Goal: Information Seeking & Learning: Learn about a topic

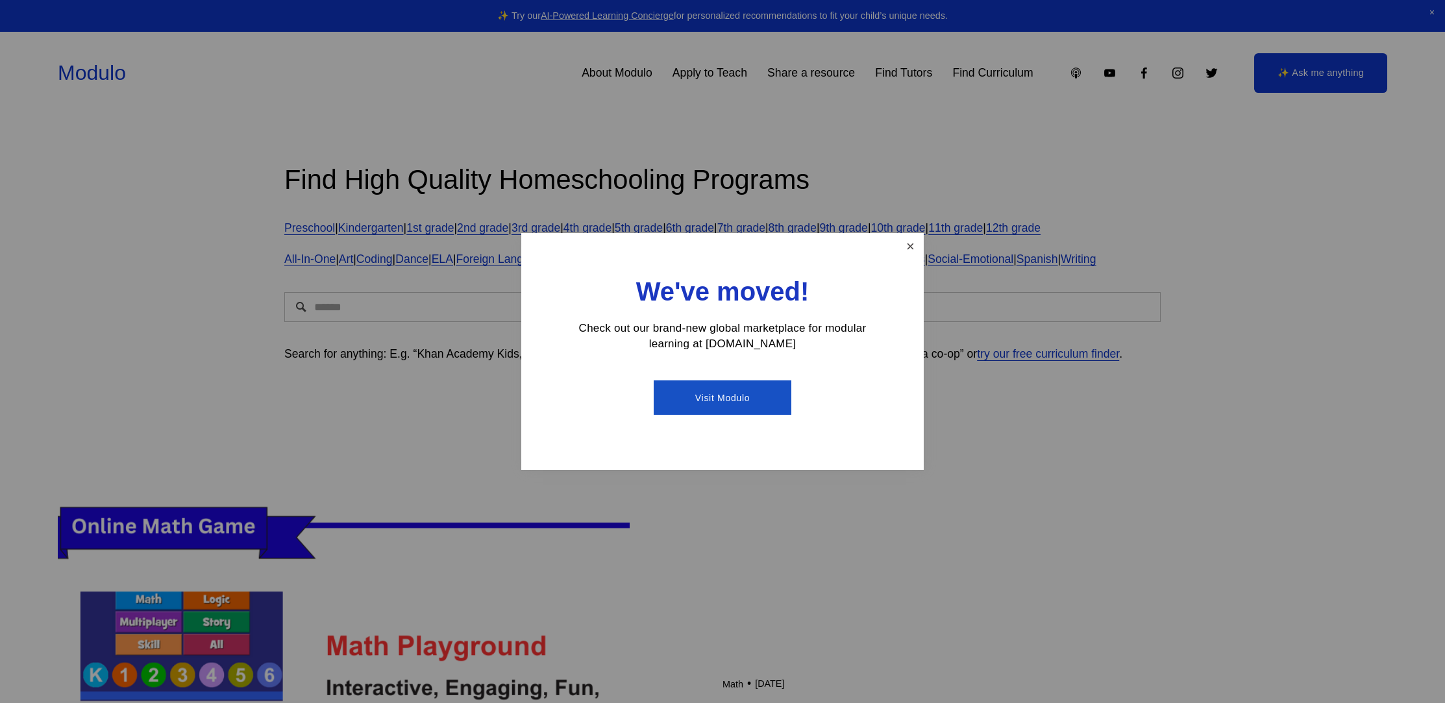
click at [915, 251] on link "Close" at bounding box center [910, 246] width 23 height 23
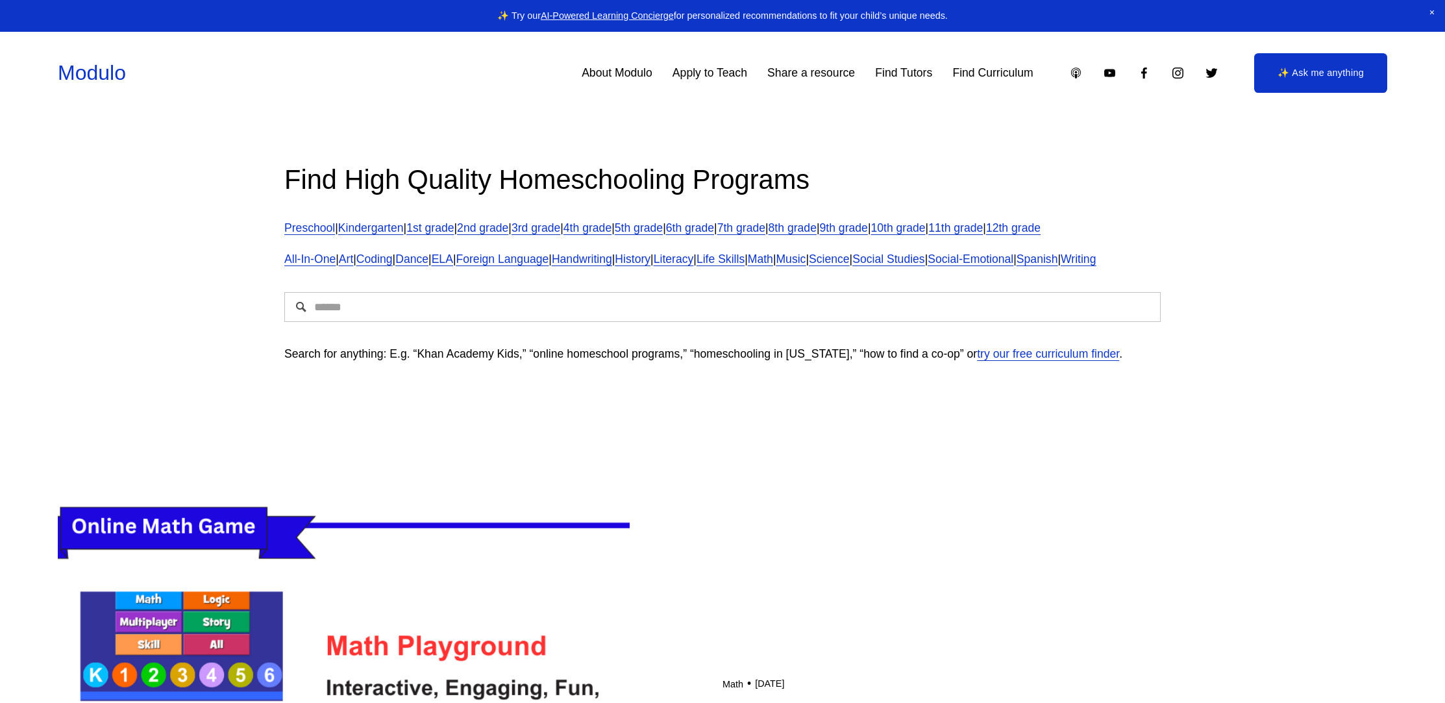
click at [822, 234] on p "Preschool | Kindergarten | 1st grade | 2nd grade | 3rd grade | 4th grade | 5th …" at bounding box center [722, 228] width 876 height 21
click at [765, 234] on link "7th grade" at bounding box center [741, 227] width 48 height 13
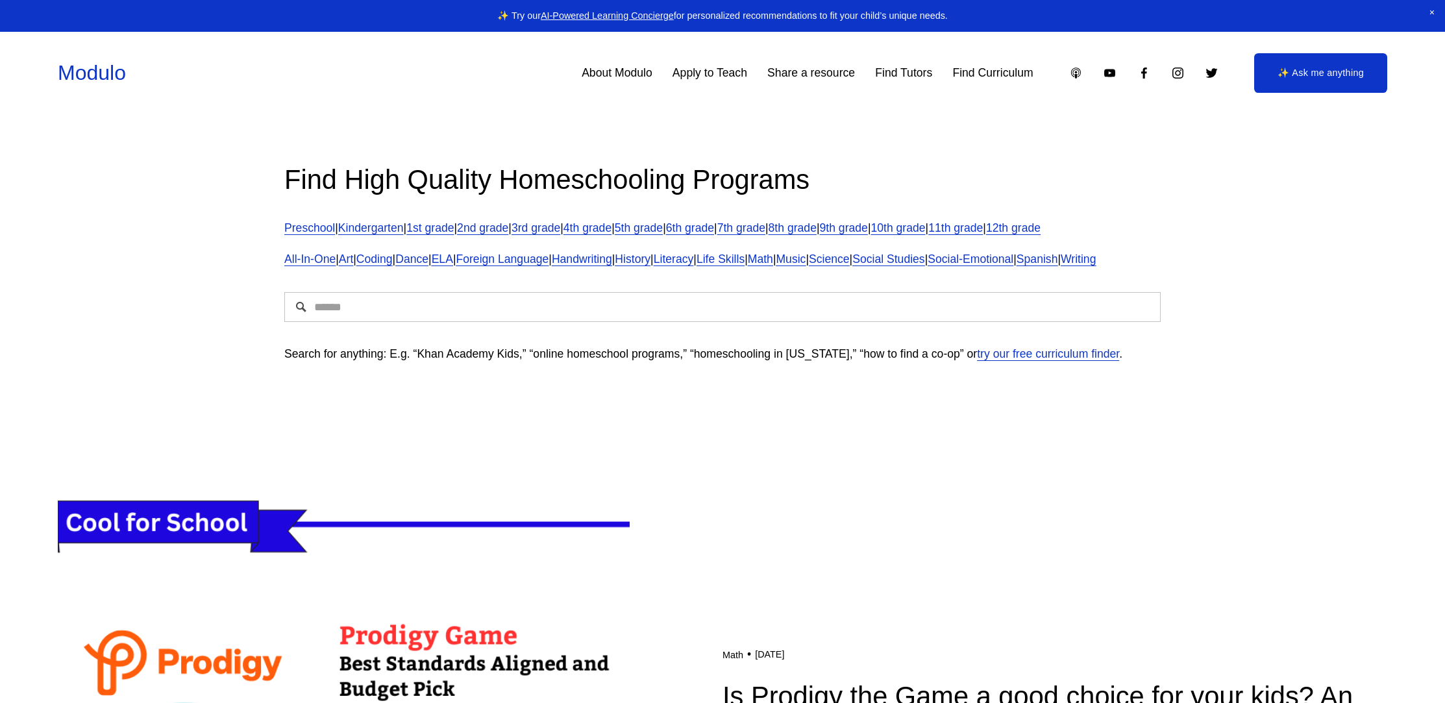
click at [358, 322] on input "Search" at bounding box center [722, 307] width 876 height 30
type input "**********"
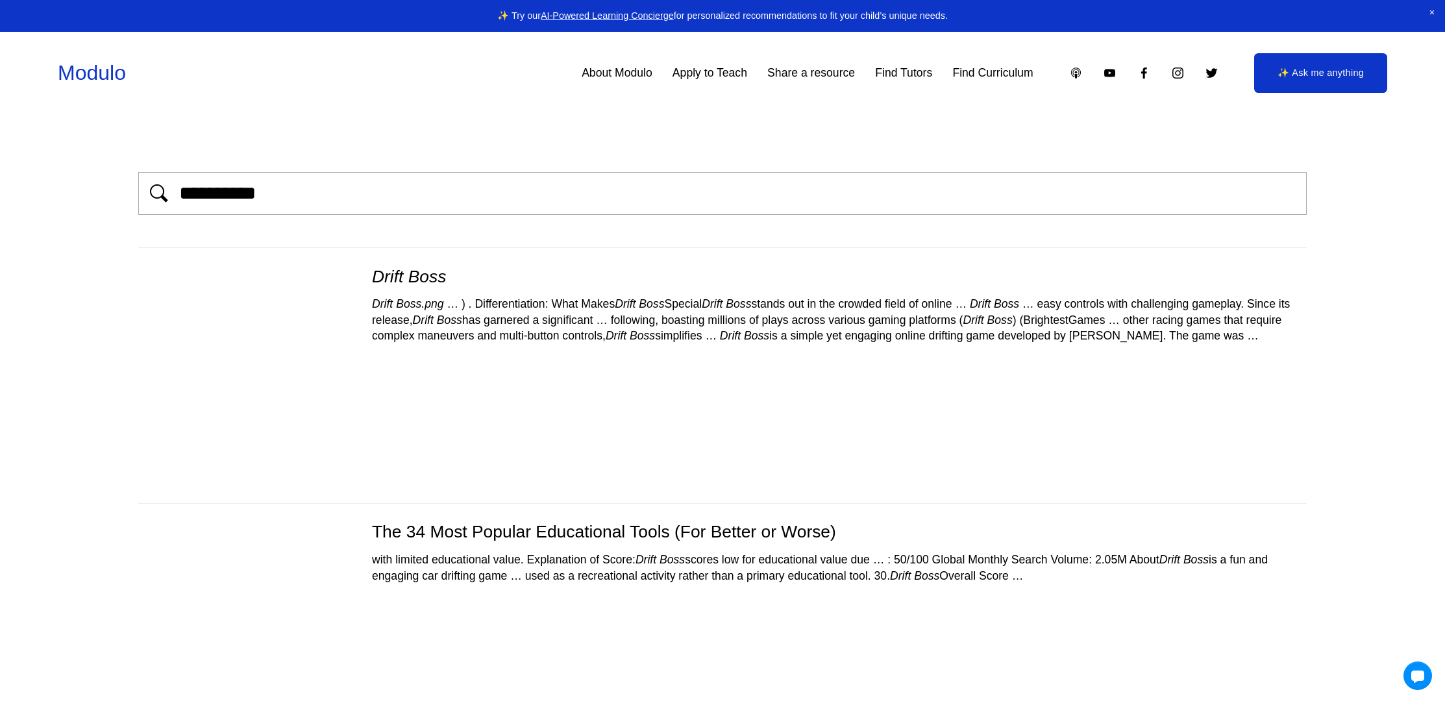
click at [379, 312] on div "Drift Boss.png … ) . Differentiation: What Makes Drift Boss Special Drift Boss …" at bounding box center [722, 320] width 1168 height 48
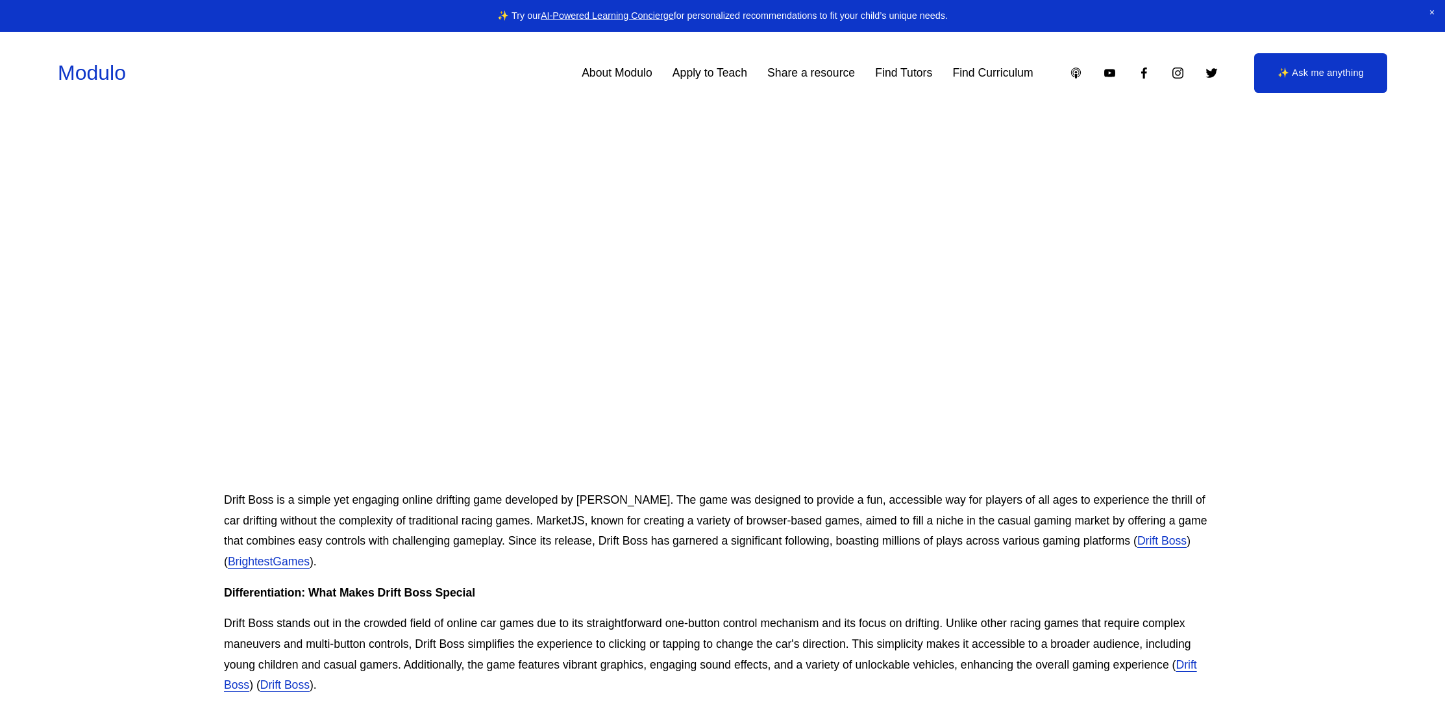
scroll to position [343, 0]
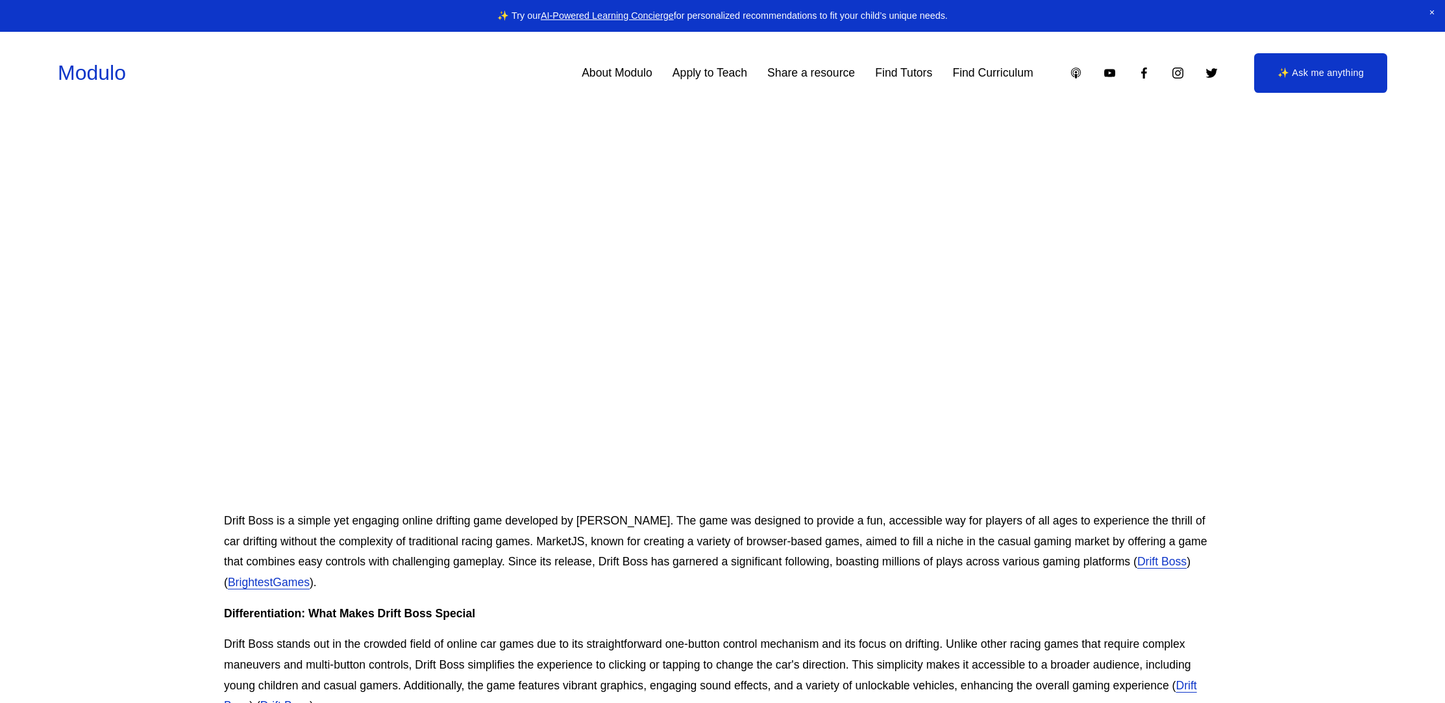
drag, startPoint x: 465, startPoint y: 94, endPoint x: 500, endPoint y: 117, distance: 41.8
click at [473, 101] on div "Skip to Content Modulo About Modulo Apply to Teach Share a resource Find Tutors" at bounding box center [722, 73] width 1445 height 82
